Goal: Task Accomplishment & Management: Complete application form

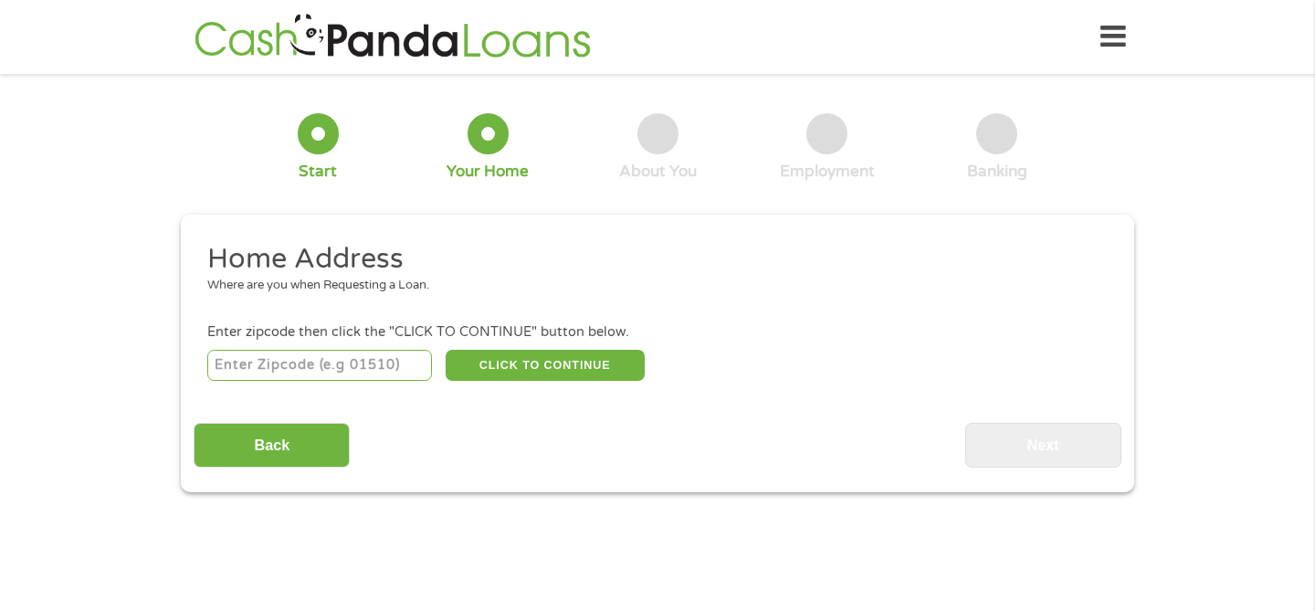
click at [323, 366] on input "number" at bounding box center [319, 365] width 225 height 31
type input "98011"
click at [546, 371] on button "CLICK TO CONTINUE" at bounding box center [544, 365] width 199 height 31
type input "98011"
type input "Bothell"
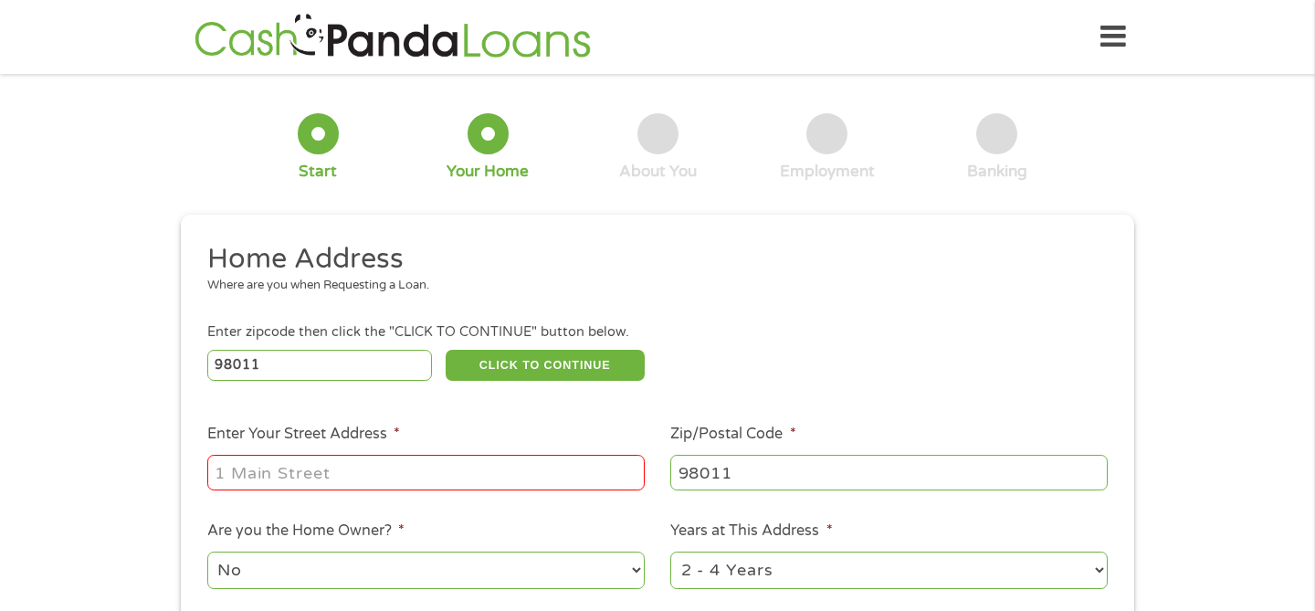
click at [451, 467] on input "Enter Your Street Address *" at bounding box center [425, 472] width 437 height 35
type input "[STREET_ADDRESS]"
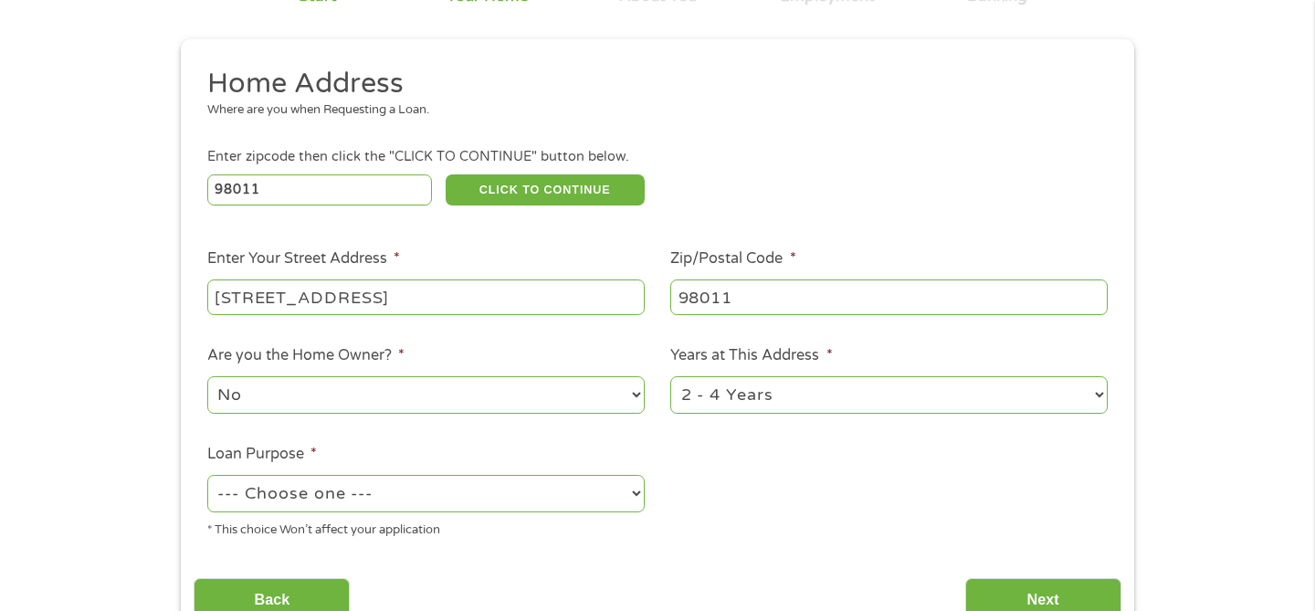
scroll to position [180, 0]
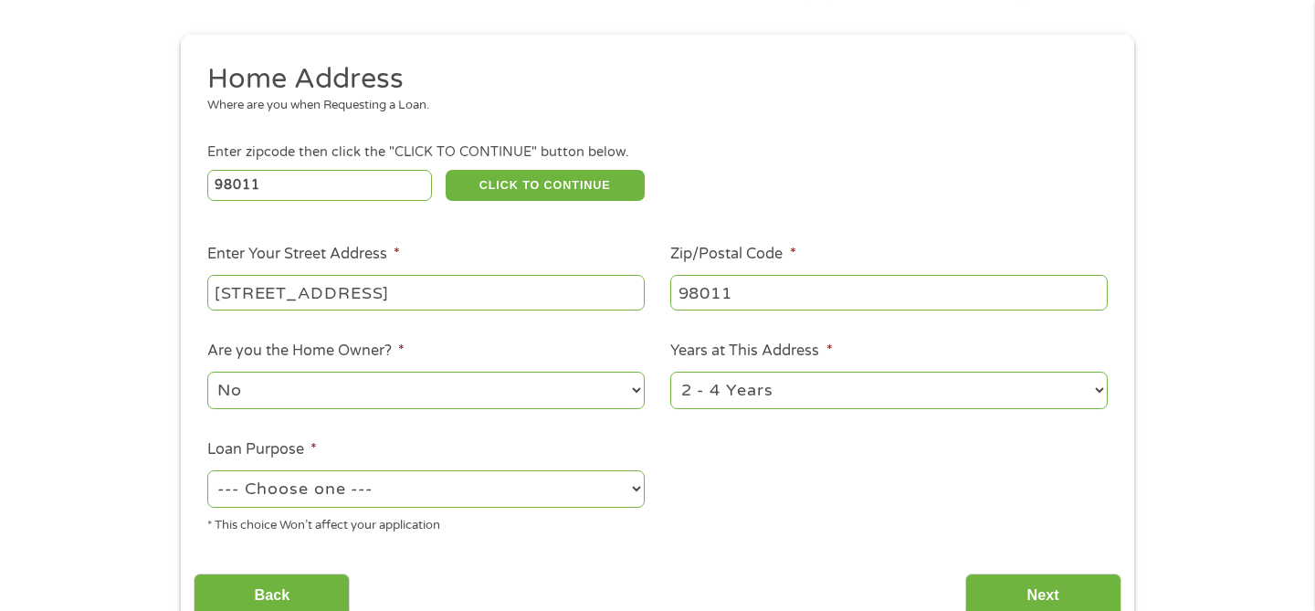
click at [438, 487] on select "--- Choose one --- Pay Bills Debt Consolidation Home Improvement Major Purchase…" at bounding box center [425, 488] width 437 height 37
select select "shorttermcash"
click at [1000, 585] on input "Next" at bounding box center [1043, 595] width 156 height 45
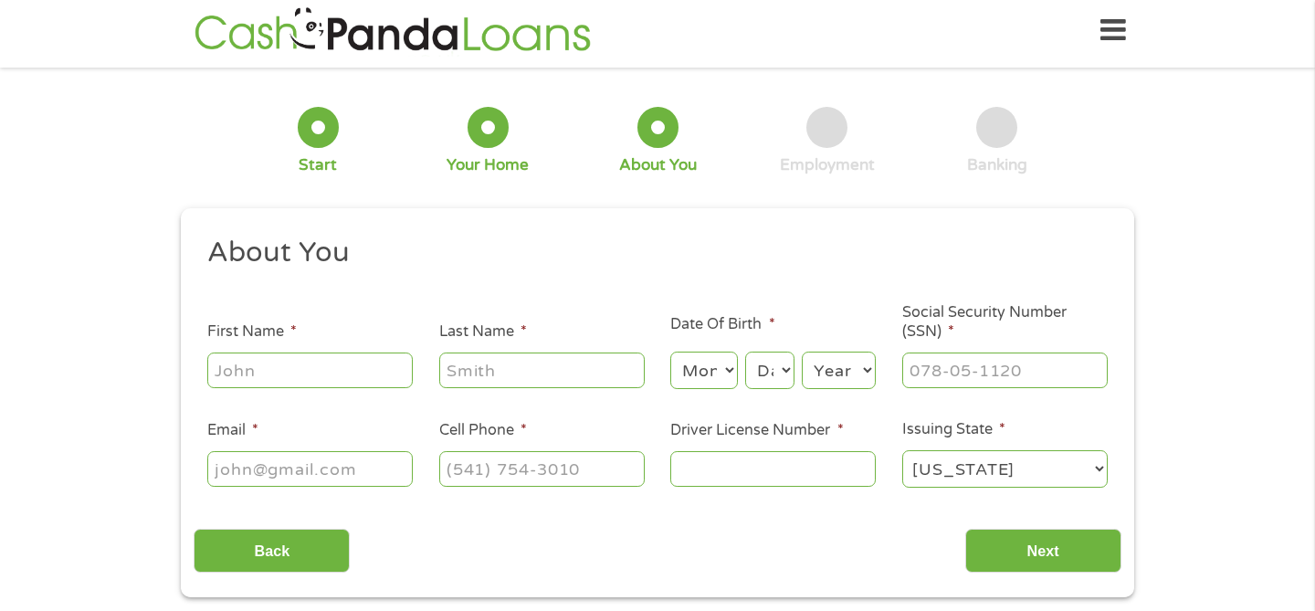
scroll to position [0, 0]
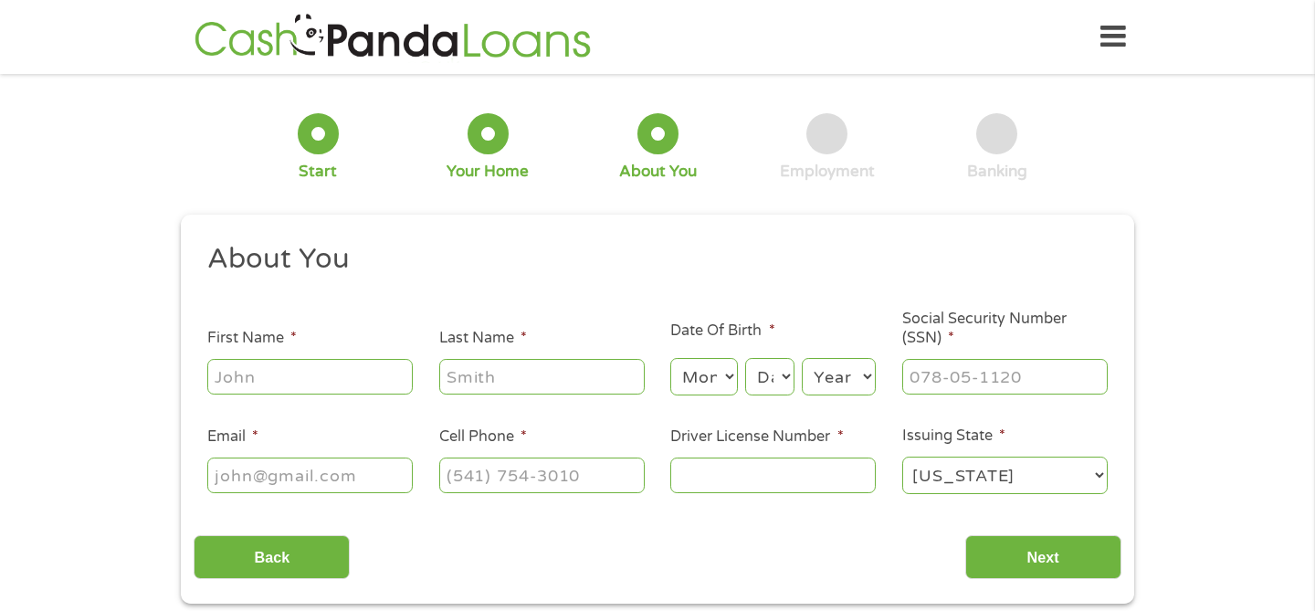
click at [383, 385] on input "First Name *" at bounding box center [309, 376] width 205 height 35
type input "[PERSON_NAME]"
type input "[EMAIL_ADDRESS][DOMAIN_NAME]"
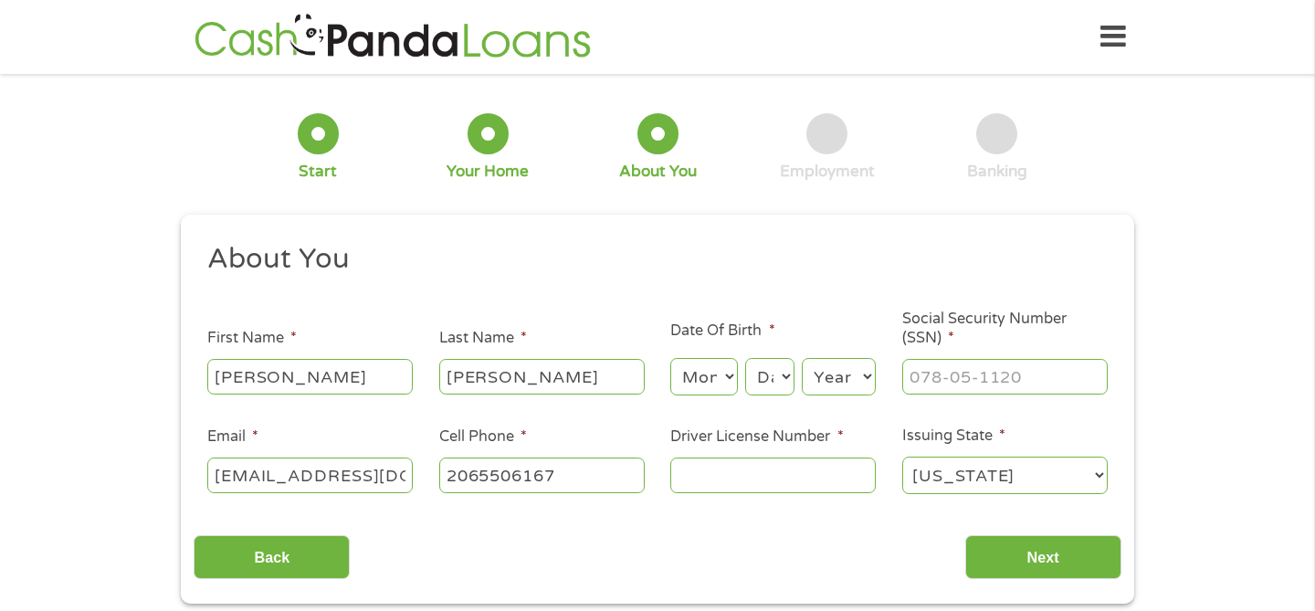
type input "[PHONE_NUMBER]"
click at [718, 373] on select "Month 1 2 3 4 5 6 7 8 9 10 11 12" at bounding box center [703, 376] width 67 height 37
select select "3"
click at [784, 378] on select "Day 1 2 3 4 5 6 7 8 9 10 11 12 13 14 15 16 17 18 19 20 21 22 23 24 25 26 27 28 …" at bounding box center [769, 376] width 49 height 37
select select "2"
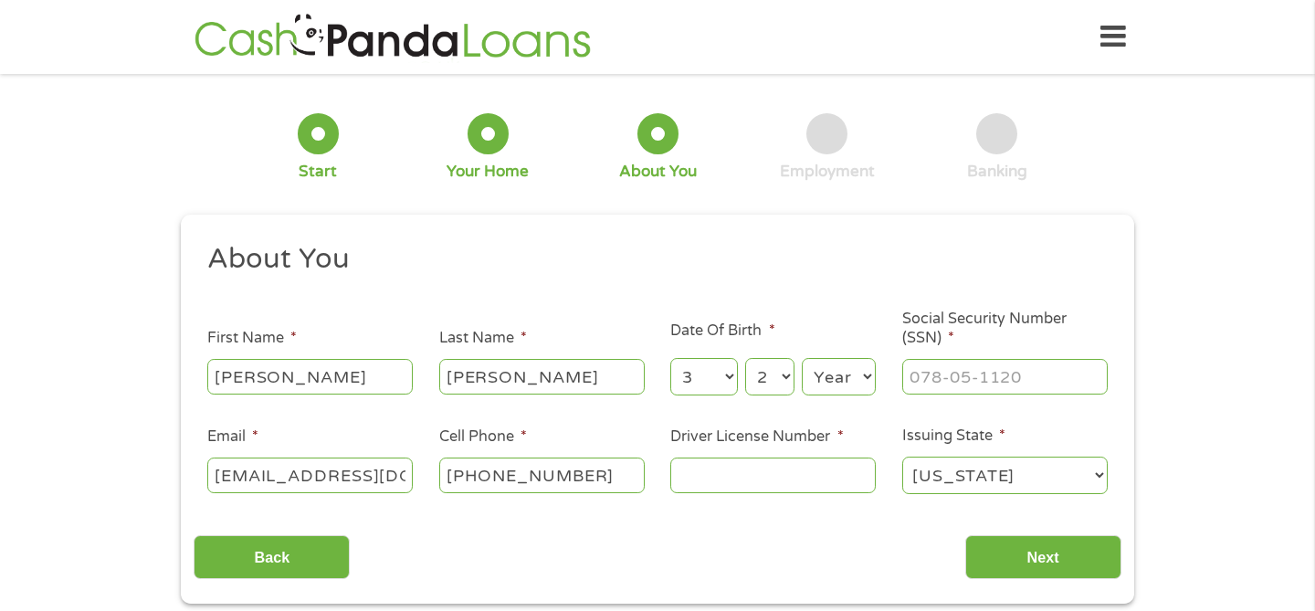
click at [729, 380] on select "Month 1 2 3 4 5 6 7 8 9 10 11 12" at bounding box center [703, 376] width 67 height 37
select select "2"
